Goal: Check status: Check status

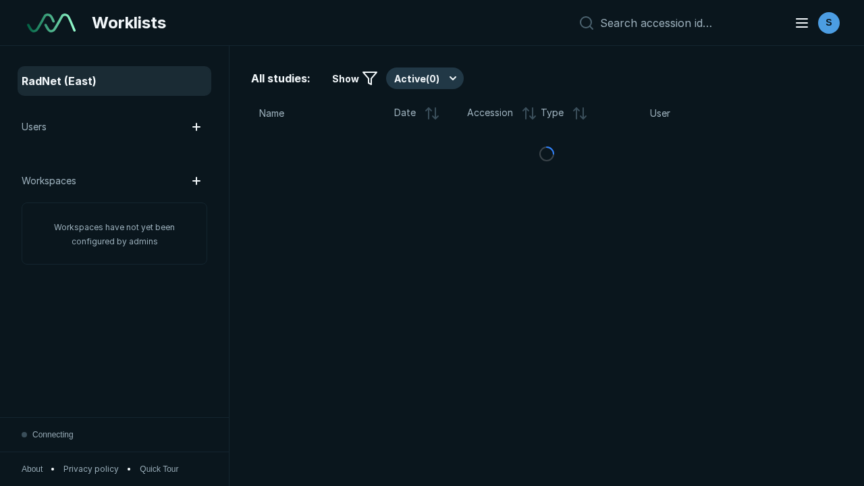
scroll to position [3688, 5625]
